Goal: Task Accomplishment & Management: Use online tool/utility

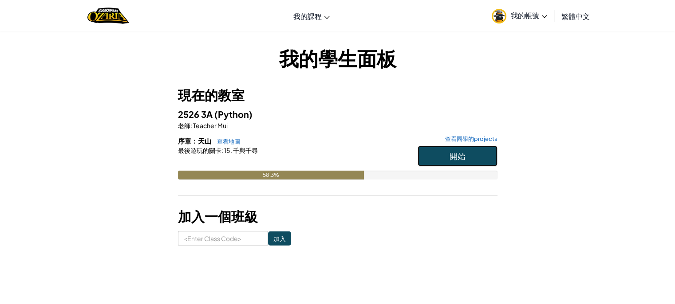
click at [455, 161] on button "開始" at bounding box center [458, 156] width 80 height 20
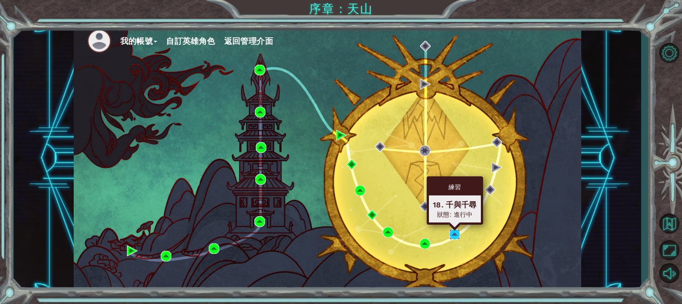
click at [451, 234] on img at bounding box center [454, 234] width 11 height 11
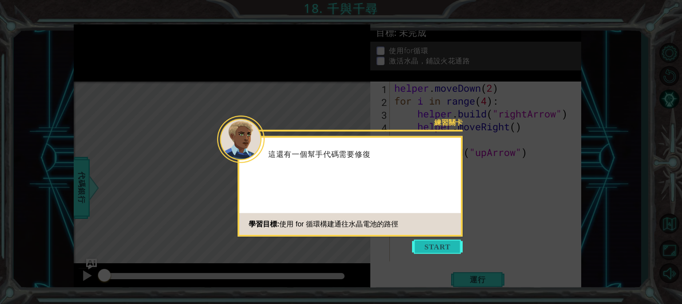
click at [437, 246] on button "Start" at bounding box center [437, 247] width 51 height 14
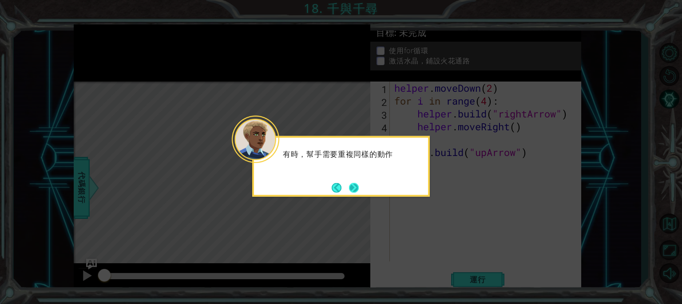
click at [358, 187] on button "Next" at bounding box center [354, 188] width 10 height 10
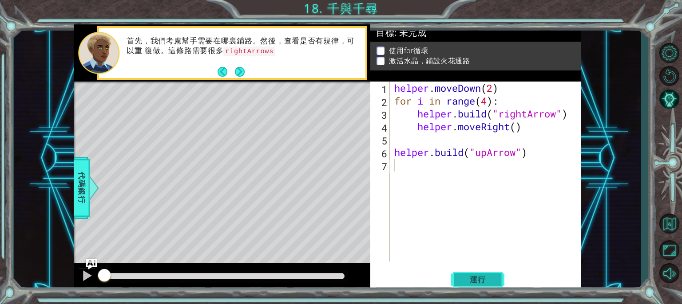
click at [481, 276] on span "運行" at bounding box center [478, 280] width 34 height 9
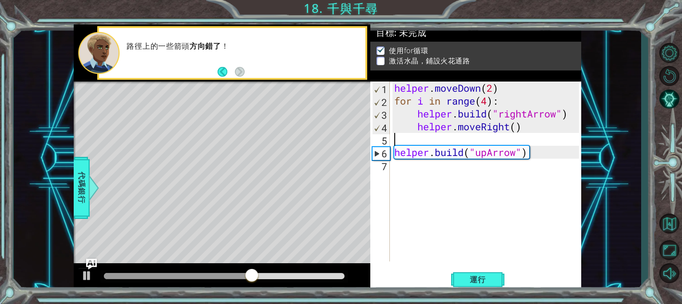
click at [396, 141] on div "helper . moveDown ( 2 ) for i in range ( 4 ) : helper . build ( "rightArrow" ) …" at bounding box center [487, 185] width 191 height 206
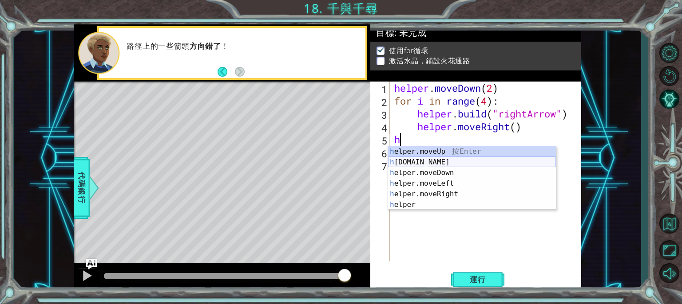
click at [441, 162] on div "h elper.moveUp 按 Enter h [DOMAIN_NAME] 按 Enter h elper.moveDown 按 Enter h elper…" at bounding box center [472, 188] width 168 height 85
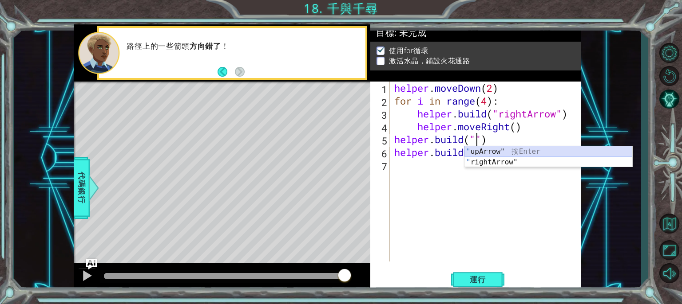
click at [474, 153] on div "" upArrow" 按 Enter " rightArrow" 按 Enter" at bounding box center [548, 167] width 168 height 43
type textarea "[DOMAIN_NAME]("upArrow")"
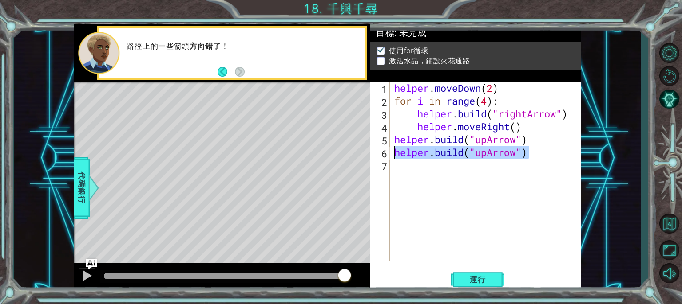
drag, startPoint x: 538, startPoint y: 157, endPoint x: 389, endPoint y: 153, distance: 149.1
click at [389, 153] on div "[DOMAIN_NAME]("upArrow") 1 2 3 4 5 6 7 helper . moveDown ( 2 ) for i in range (…" at bounding box center [474, 172] width 209 height 180
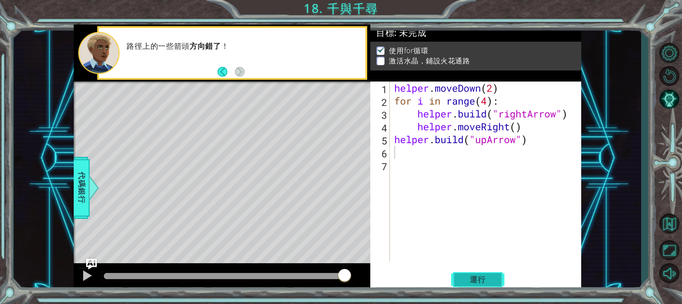
click at [470, 278] on span "運行" at bounding box center [478, 280] width 34 height 9
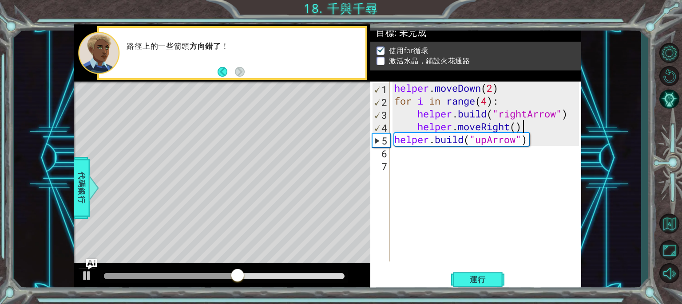
click at [524, 130] on div "helper . moveDown ( 2 ) for i in range ( 4 ) : helper . build ( "rightArrow" ) …" at bounding box center [487, 185] width 191 height 206
type textarea "helper.moveRight()"
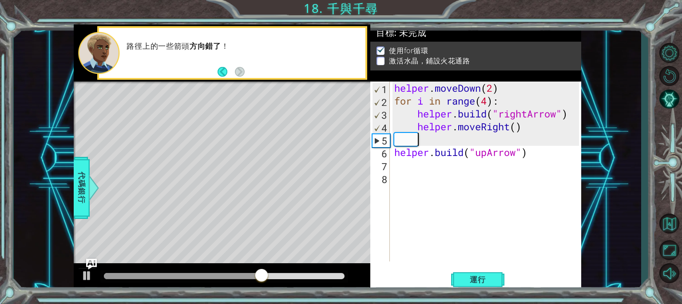
scroll to position [0, 0]
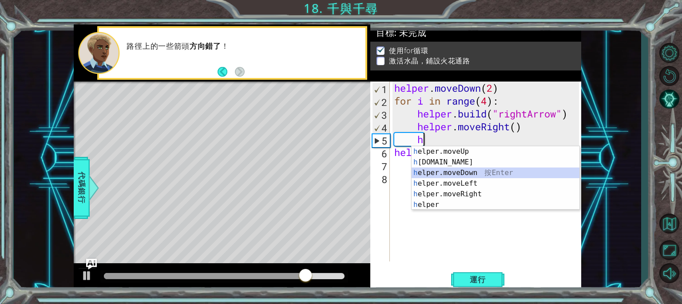
click at [450, 173] on div "h elper.moveUp 按 Enter h [DOMAIN_NAME] 按 Enter h elper.moveDown 按 Enter h elper…" at bounding box center [495, 188] width 168 height 85
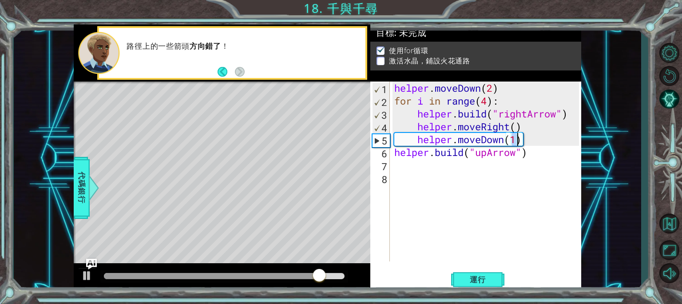
click at [506, 142] on div "helper . moveDown ( 2 ) for i in range ( 4 ) : helper . build ( "rightArrow" ) …" at bounding box center [487, 185] width 191 height 206
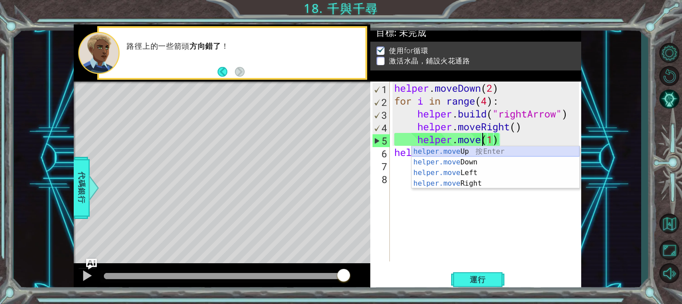
click at [467, 151] on div "helper.move Up 按 Enter helper.move Down 按 Enter helper.move Left 按 Enter helper…" at bounding box center [495, 178] width 168 height 64
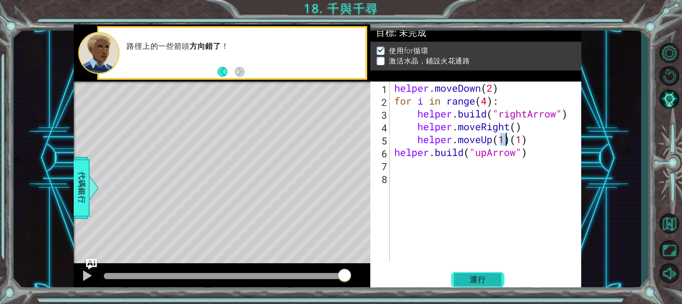
click at [470, 274] on button "運行" at bounding box center [477, 279] width 53 height 21
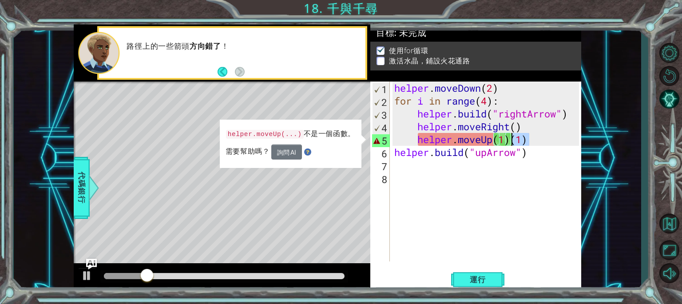
drag, startPoint x: 532, startPoint y: 141, endPoint x: 512, endPoint y: 141, distance: 20.4
click at [512, 141] on div "helper . moveDown ( 2 ) for i in range ( 4 ) : helper . build ( "rightArrow" ) …" at bounding box center [487, 185] width 191 height 206
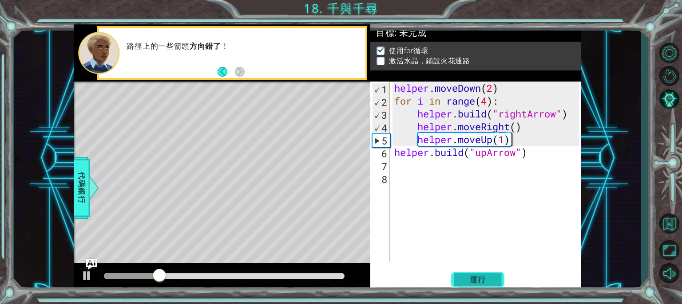
click at [497, 284] on button "運行" at bounding box center [477, 279] width 53 height 21
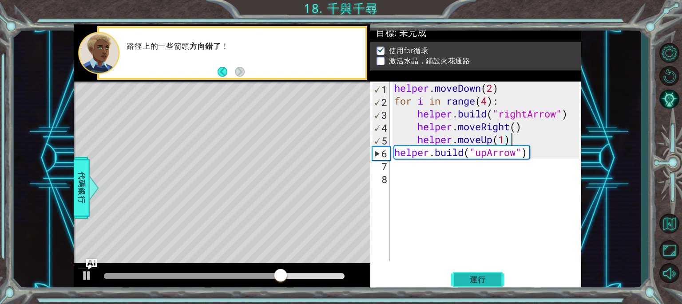
click at [469, 276] on span "運行" at bounding box center [478, 280] width 34 height 9
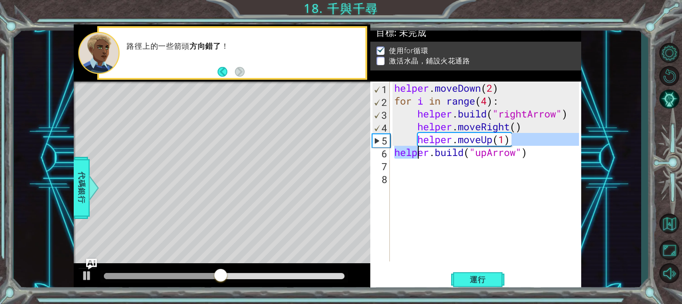
drag, startPoint x: 518, startPoint y: 141, endPoint x: 420, endPoint y: 149, distance: 98.4
click at [420, 149] on div "helper . moveDown ( 2 ) for i in range ( 4 ) : helper . build ( "rightArrow" ) …" at bounding box center [487, 185] width 191 height 206
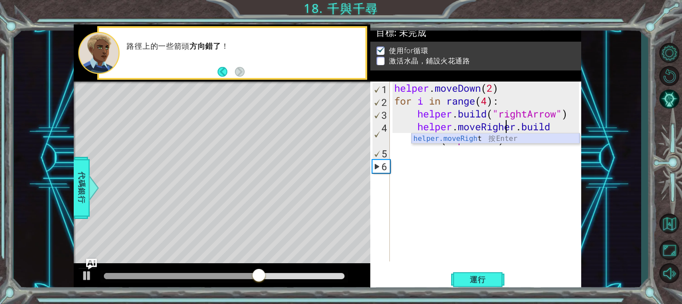
click at [450, 138] on div "helper.moveRigh t 按 Enter" at bounding box center [495, 150] width 168 height 32
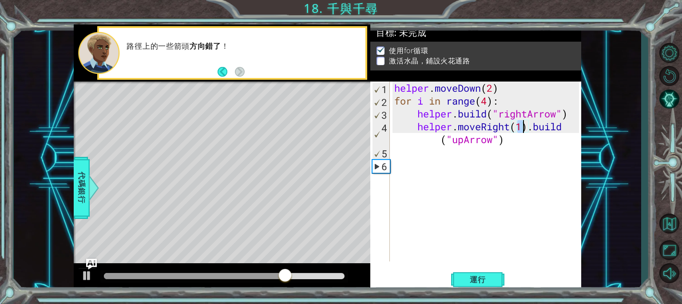
click at [535, 129] on div "helper . moveDown ( 2 ) for i in range ( 4 ) : helper . build ( "rightArrow" ) …" at bounding box center [487, 185] width 191 height 206
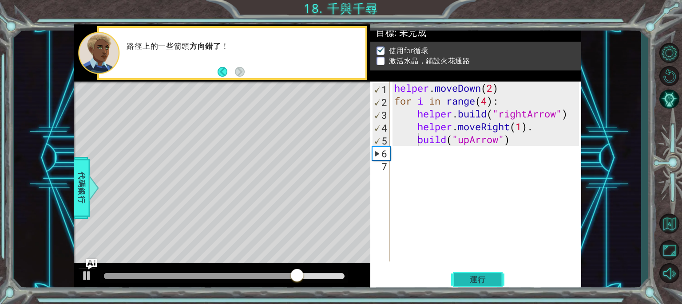
click at [478, 276] on span "運行" at bounding box center [478, 280] width 34 height 9
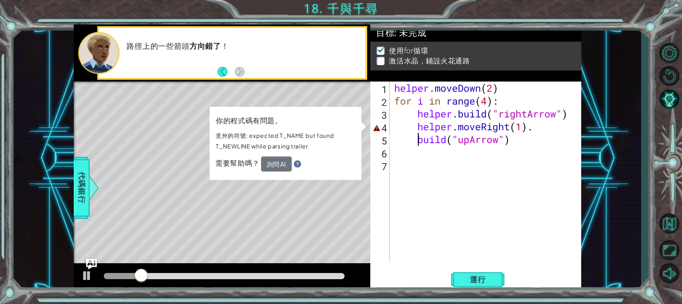
click at [506, 125] on div "helper . moveDown ( 2 ) for i in range ( 4 ) : helper . build ( "rightArrow" ) …" at bounding box center [487, 185] width 191 height 206
click at [508, 126] on div "helper . moveDown ( 2 ) for i in range ( 4 ) : helper . build ( "rightArrow" ) …" at bounding box center [487, 185] width 191 height 206
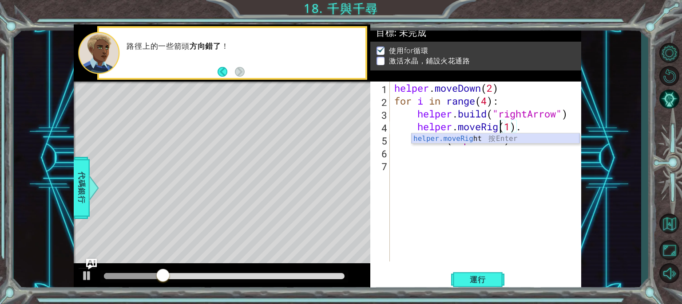
click at [495, 137] on div "helper.moveRig ht 按 Enter" at bounding box center [495, 150] width 168 height 32
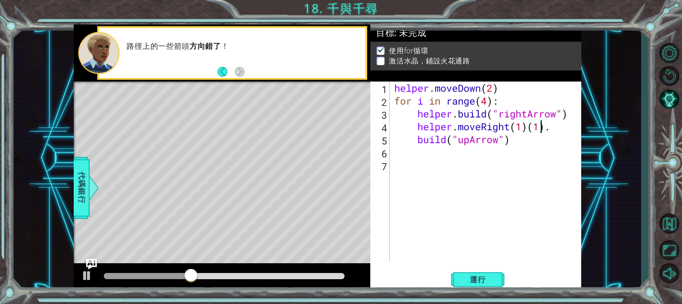
click at [543, 125] on div "helper . moveDown ( 2 ) for i in range ( 4 ) : helper . build ( "rightArrow" ) …" at bounding box center [487, 185] width 191 height 206
click at [546, 125] on div "helper . moveDown ( 2 ) for i in range ( 4 ) : helper . build ( "rightArrow" ) …" at bounding box center [487, 185] width 191 height 206
drag, startPoint x: 546, startPoint y: 125, endPoint x: 538, endPoint y: 126, distance: 8.0
click at [538, 126] on div "helper . moveDown ( 2 ) for i in range ( 4 ) : helper . build ( "rightArrow" ) …" at bounding box center [487, 185] width 191 height 206
click at [476, 276] on span "運行" at bounding box center [478, 280] width 34 height 9
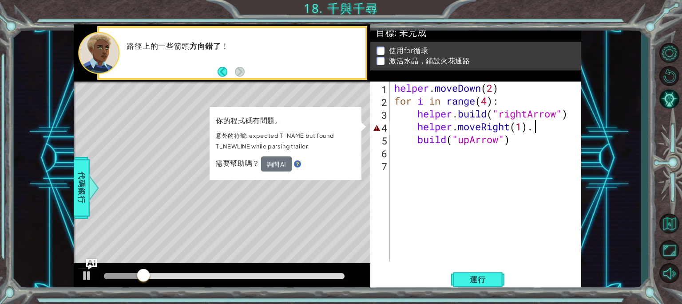
click at [535, 127] on div "helper . moveDown ( 2 ) for i in range ( 4 ) : helper . build ( "rightArrow" ) …" at bounding box center [487, 185] width 191 height 206
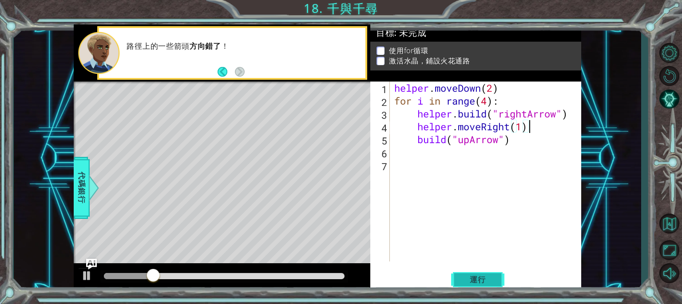
click at [500, 273] on button "運行" at bounding box center [477, 279] width 53 height 21
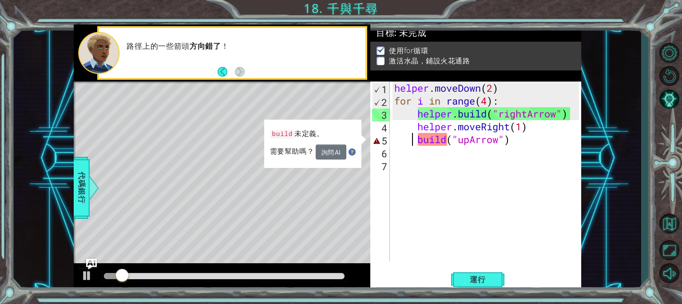
click at [414, 135] on div "helper . moveDown ( 2 ) for i in range ( 4 ) : helper . build ( "rightArrow" ) …" at bounding box center [487, 185] width 191 height 206
click at [424, 137] on div "helper . moveDown ( 2 ) for i in range ( 4 ) : helper . build ( "rightArrow" ) …" at bounding box center [487, 185] width 191 height 206
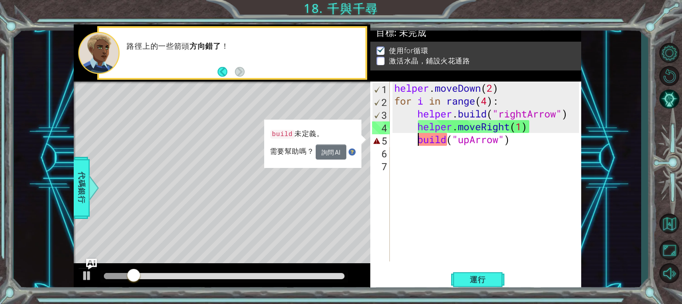
click at [418, 136] on div "helper . moveDown ( 2 ) for i in range ( 4 ) : helper . build ( "rightArrow" ) …" at bounding box center [487, 185] width 191 height 206
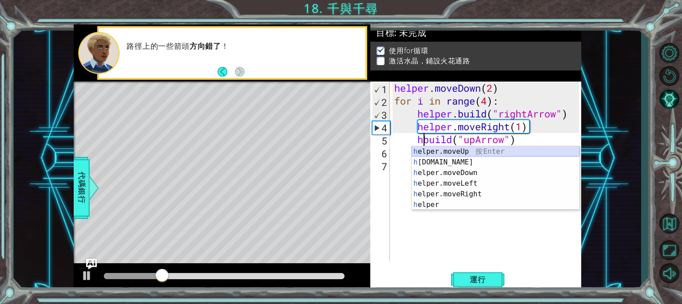
click at [442, 154] on div "h elper.moveUp 按 Enter h [DOMAIN_NAME] 按 Enter h elper.moveDown 按 Enter h elper…" at bounding box center [495, 188] width 168 height 85
type textarea "helper.moveUp(1)("upArrow")"
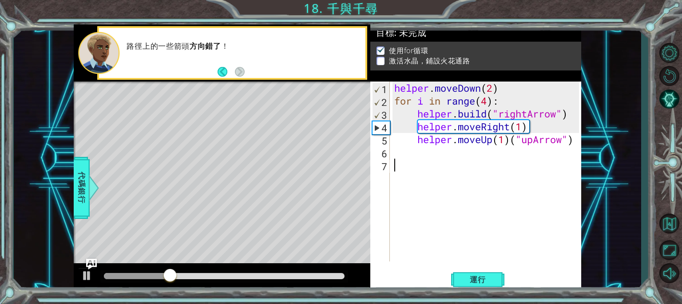
click at [465, 240] on div "helper . moveDown ( 2 ) for i in range ( 4 ) : helper . build ( "rightArrow" ) …" at bounding box center [487, 185] width 191 height 206
click at [477, 280] on span "運行" at bounding box center [478, 280] width 34 height 9
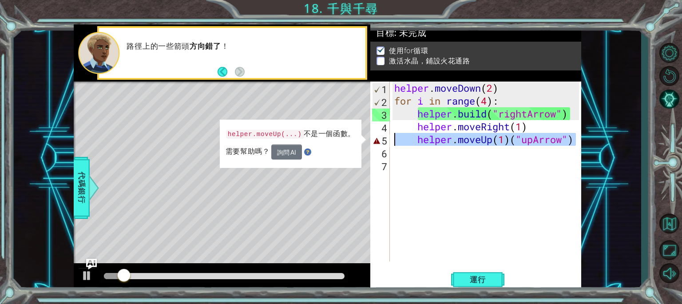
drag, startPoint x: 574, startPoint y: 145, endPoint x: 387, endPoint y: 138, distance: 186.9
click at [387, 138] on div "1 2 3 4 5 6 7 helper . moveDown ( 2 ) for i in range ( 4 ) : helper . build ( "…" at bounding box center [474, 172] width 209 height 180
type textarea "helper.moveUp(1)("upArrow")"
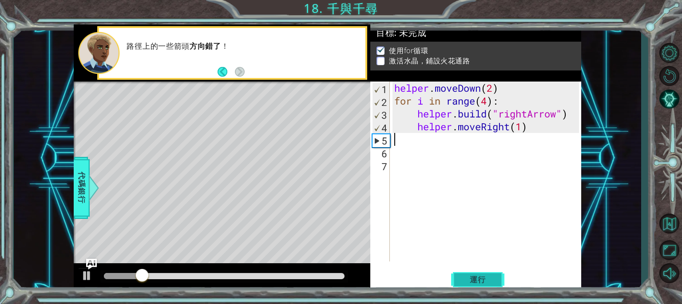
click at [468, 279] on span "運行" at bounding box center [478, 280] width 34 height 9
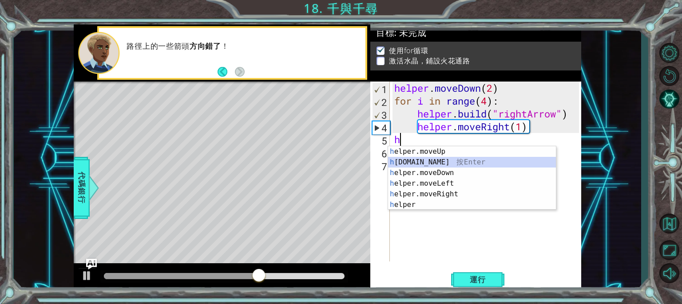
click at [441, 160] on div "h elper.moveUp 按 Enter h [DOMAIN_NAME] 按 Enter h elper.moveDown 按 Enter h elper…" at bounding box center [472, 188] width 168 height 85
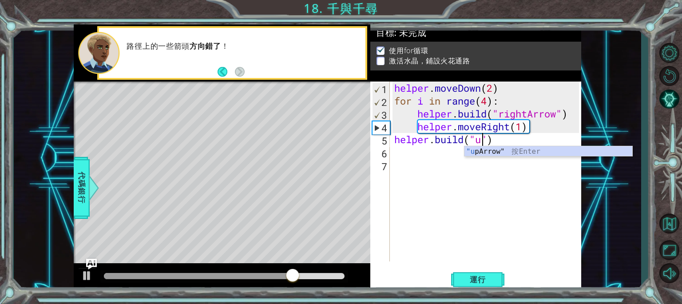
scroll to position [0, 4]
click at [494, 152] on div ""u [PERSON_NAME]" 按 Enter" at bounding box center [548, 162] width 168 height 32
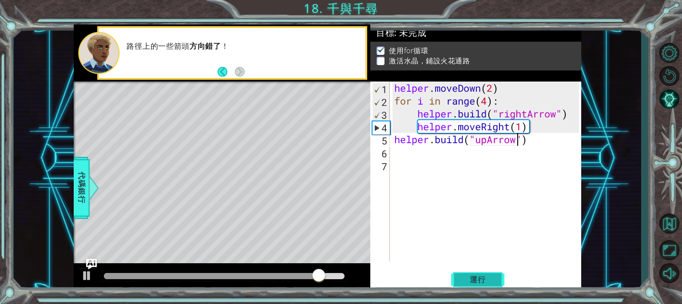
type textarea "[DOMAIN_NAME]("upArrow")"
click at [490, 277] on span "運行" at bounding box center [478, 280] width 34 height 9
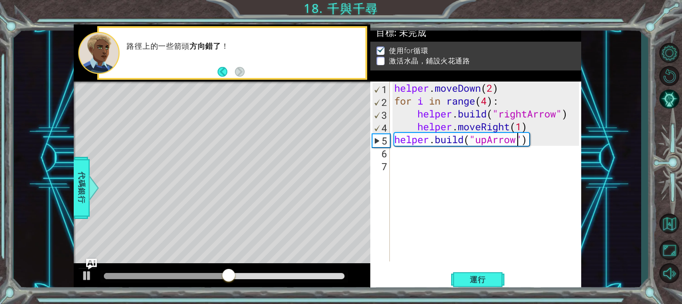
click at [407, 158] on div "helper . moveDown ( 2 ) for i in range ( 4 ) : helper . build ( "rightArrow" ) …" at bounding box center [487, 185] width 191 height 206
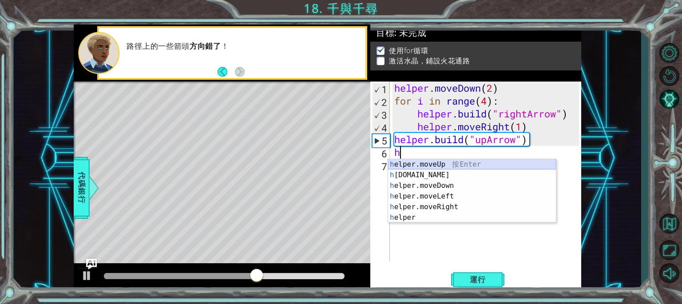
click at [434, 166] on div "h elper.moveUp 按 Enter h [DOMAIN_NAME] 按 Enter h elper.moveDown 按 Enter h elper…" at bounding box center [472, 201] width 168 height 85
type textarea "helper.moveUp(1)"
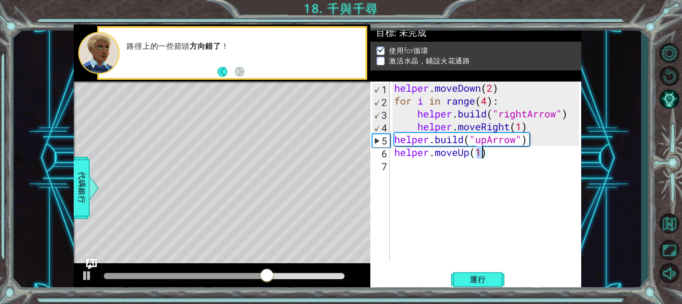
click at [425, 165] on div "helper . moveDown ( 2 ) for i in range ( 4 ) : helper . build ( "rightArrow" ) …" at bounding box center [487, 185] width 191 height 206
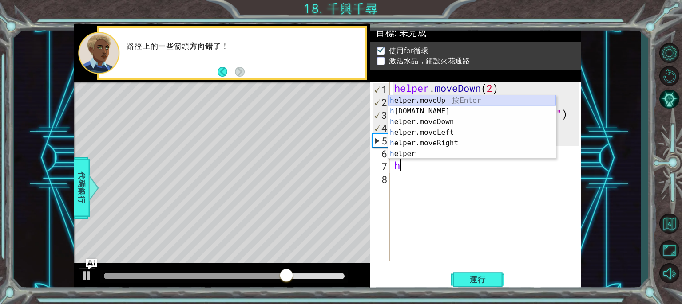
drag, startPoint x: 468, startPoint y: 105, endPoint x: 464, endPoint y: 110, distance: 6.8
click at [467, 106] on div "h elper.moveUp 按 Enter h [DOMAIN_NAME] 按 Enter h elper.moveDown 按 Enter h elper…" at bounding box center [472, 137] width 168 height 85
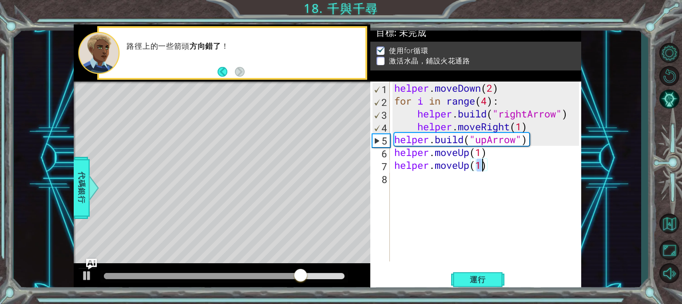
click at [495, 168] on div "helper . moveDown ( 2 ) for i in range ( 4 ) : helper . build ( "rightArrow" ) …" at bounding box center [487, 185] width 191 height 206
click at [494, 168] on div "helper . moveDown ( 2 ) for i in range ( 4 ) : helper . build ( "rightArrow" ) …" at bounding box center [487, 185] width 191 height 206
type textarea "helper.moveUp(1)"
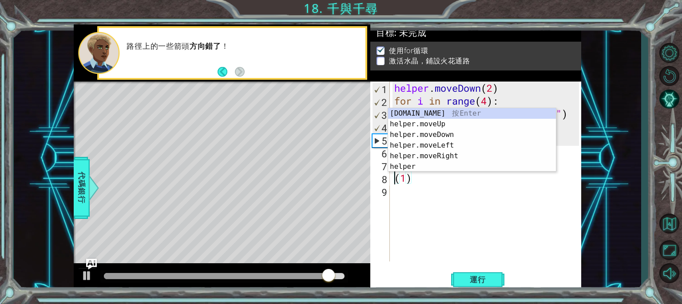
click at [484, 181] on div "helper . moveDown ( 2 ) for i in range ( 4 ) : helper . build ( "rightArrow" ) …" at bounding box center [487, 185] width 191 height 206
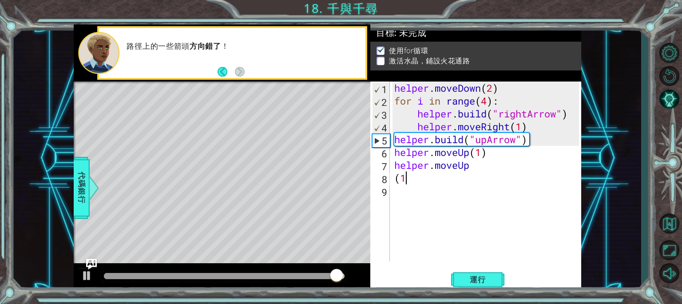
type textarea "("
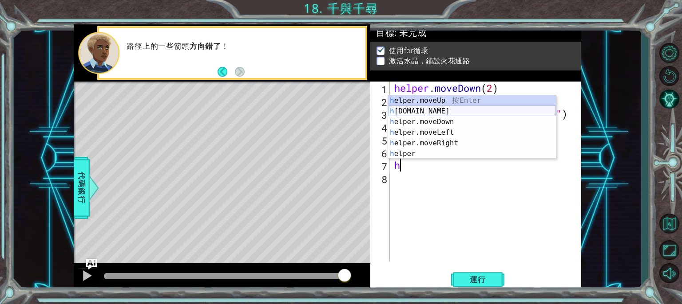
click at [430, 114] on div "h elper.moveUp 按 Enter h [DOMAIN_NAME] 按 Enter h elper.moveDown 按 Enter h elper…" at bounding box center [472, 137] width 168 height 85
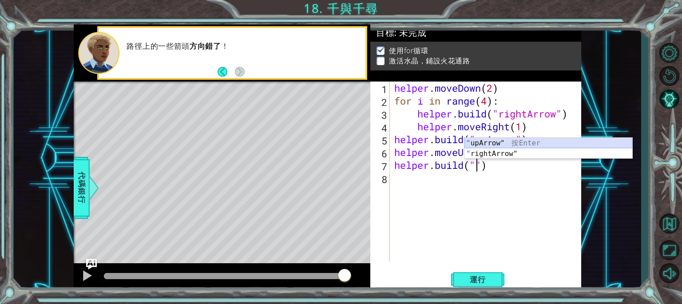
click at [494, 142] on div "" upArrow" 按 Enter " rightArrow" 按 Enter" at bounding box center [548, 159] width 168 height 43
type textarea "[DOMAIN_NAME]("upArrow")"
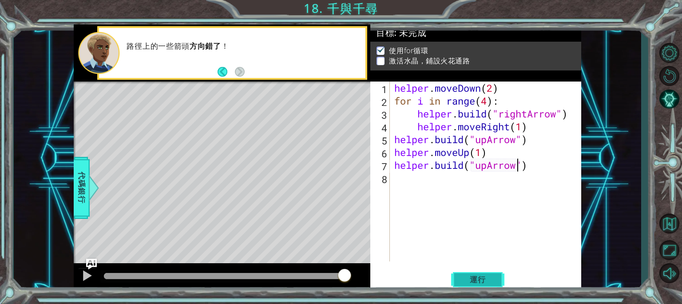
click at [477, 284] on span "運行" at bounding box center [478, 280] width 34 height 9
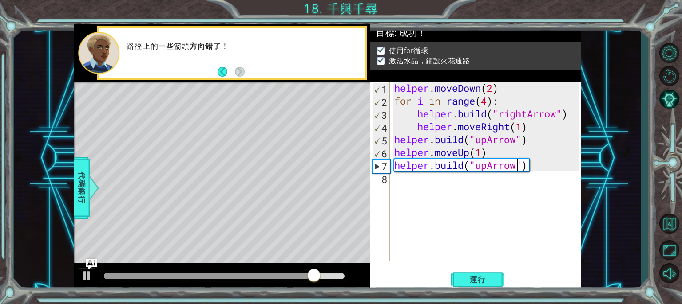
click at [421, 178] on div "helper . moveDown ( 2 ) for i in range ( 4 ) : helper . build ( "rightArrow" ) …" at bounding box center [487, 185] width 191 height 206
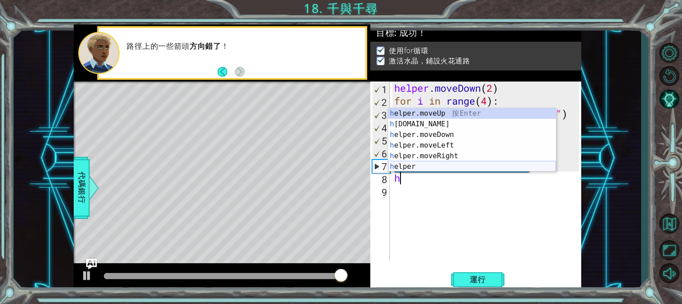
type textarea "h"
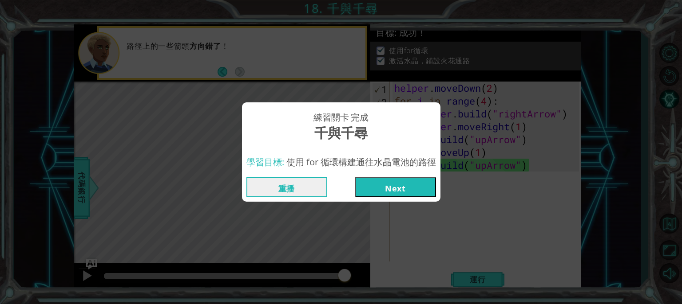
click at [410, 186] on button "Next" at bounding box center [395, 187] width 81 height 20
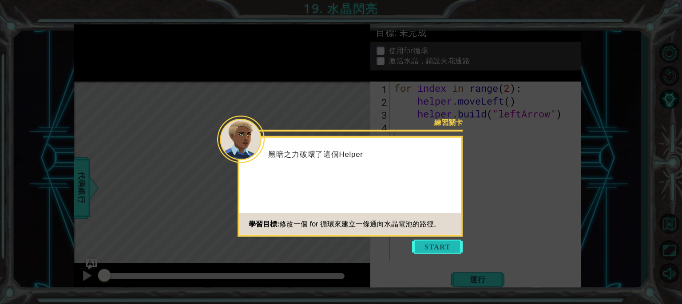
click at [428, 245] on button "Start" at bounding box center [437, 247] width 51 height 14
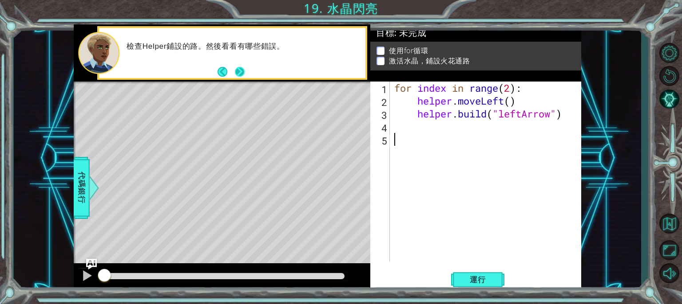
click at [235, 70] on button "Next" at bounding box center [240, 72] width 10 height 10
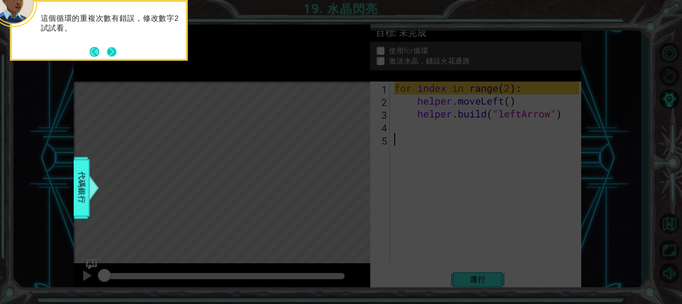
click at [114, 51] on button "Next" at bounding box center [112, 52] width 10 height 10
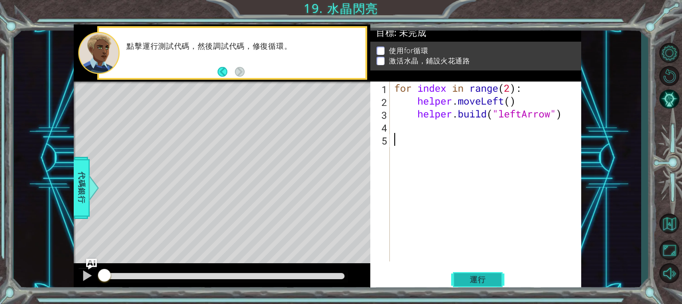
click at [467, 274] on button "運行" at bounding box center [477, 279] width 53 height 21
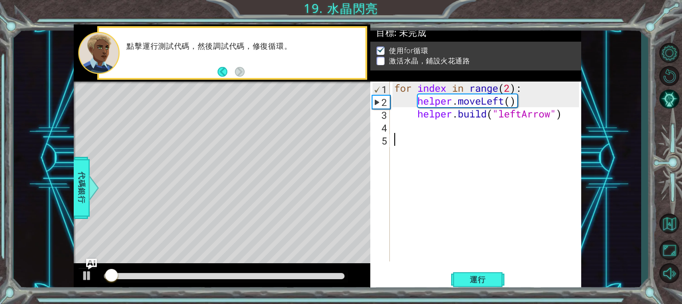
drag, startPoint x: 439, startPoint y: 253, endPoint x: 439, endPoint y: 261, distance: 8.4
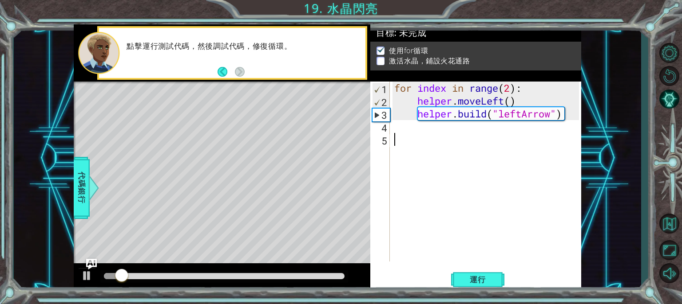
drag, startPoint x: 439, startPoint y: 261, endPoint x: 398, endPoint y: 242, distance: 45.6
click at [398, 242] on div "for index in range ( 2 ) : helper . moveLeft ( ) helper . build ( "leftArrow" )" at bounding box center [487, 185] width 191 height 206
click at [511, 90] on div "for index in range ( 2 ) : helper . moveLeft ( ) helper . build ( "leftArrow" )" at bounding box center [487, 185] width 191 height 206
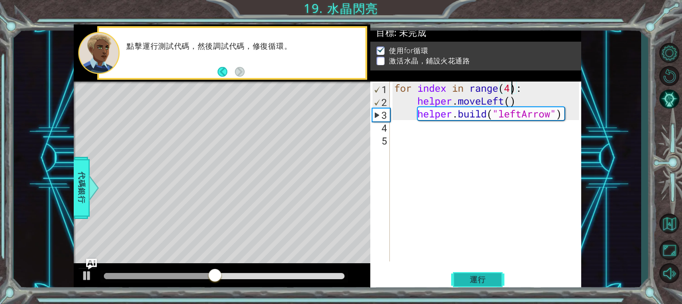
type textarea "for index in range(4):"
click at [495, 286] on button "運行" at bounding box center [477, 279] width 53 height 21
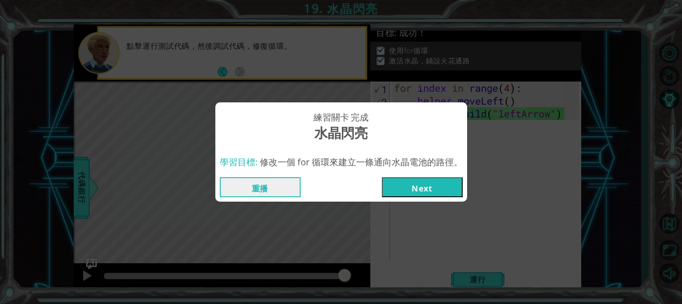
click at [420, 185] on button "Next" at bounding box center [422, 187] width 81 height 20
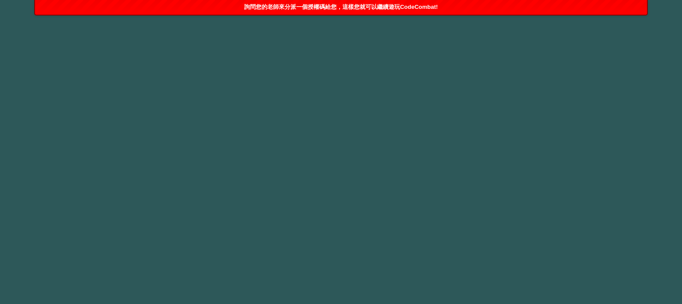
click at [327, 5] on span "詢問您的老師來分派一個授權碼給您，這樣您就可以繼續遊玩CodeCombat!" at bounding box center [340, 7] width 193 height 7
